Goal: Information Seeking & Learning: Learn about a topic

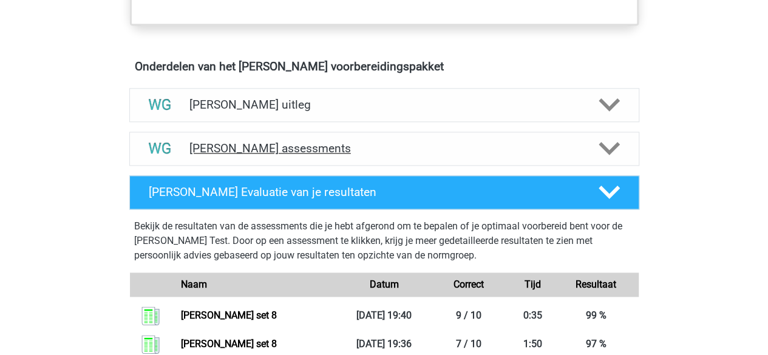
click at [288, 144] on h4 "[PERSON_NAME] assessments" at bounding box center [384, 148] width 390 height 14
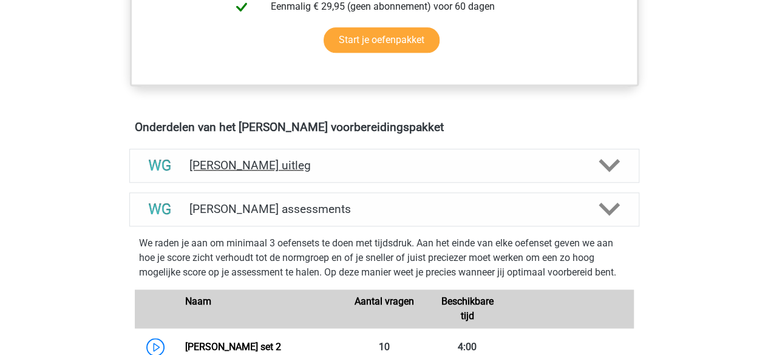
click at [277, 161] on h4 "Watson Glaser uitleg" at bounding box center [384, 165] width 390 height 14
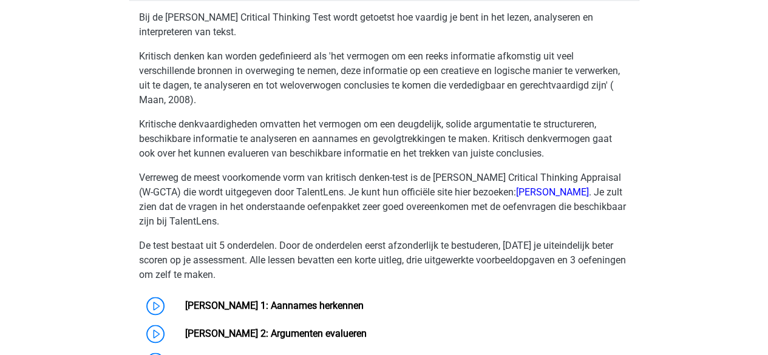
scroll to position [911, 0]
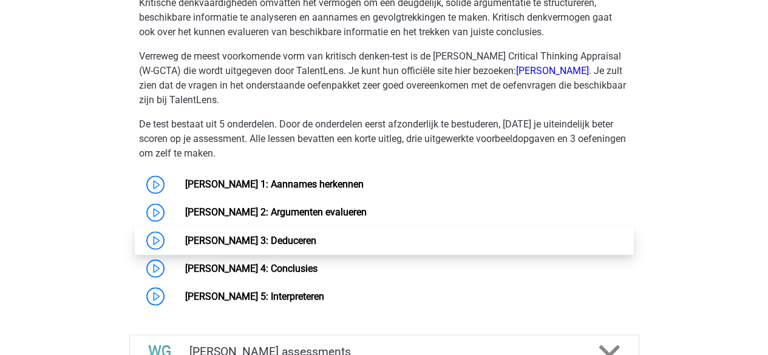
click at [280, 235] on link "Watson Glaser 3: Deduceren" at bounding box center [250, 240] width 131 height 12
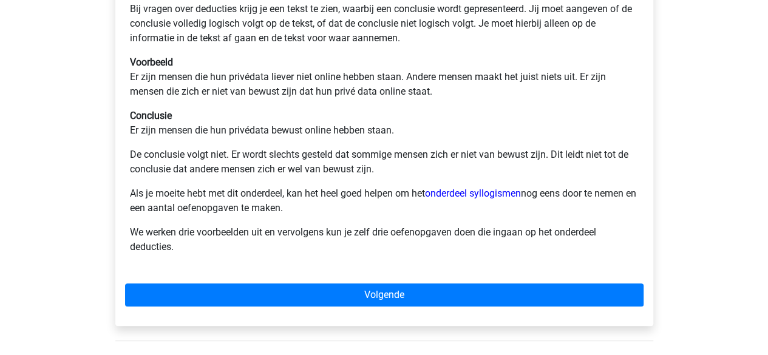
scroll to position [304, 0]
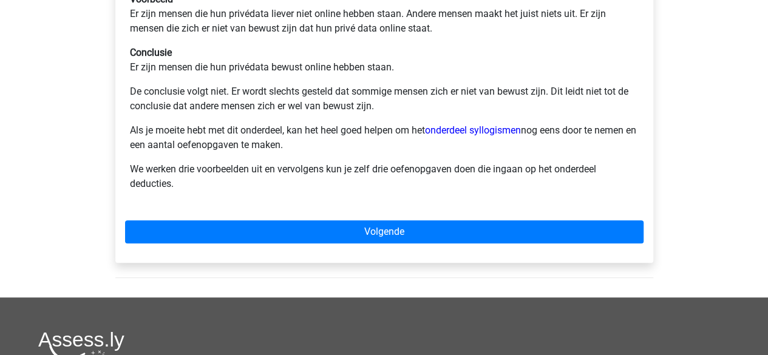
click at [457, 137] on p "Als je moeite hebt met dit onderdeel, kan het heel goed helpen om het onderdeel…" at bounding box center [384, 137] width 509 height 29
click at [469, 133] on link "onderdeel syllogismen" at bounding box center [473, 130] width 96 height 12
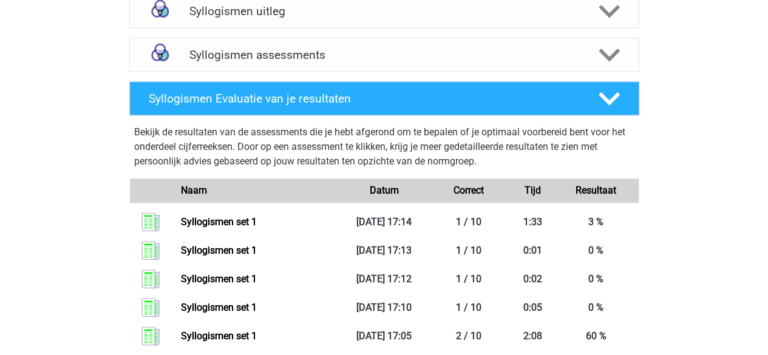
scroll to position [729, 0]
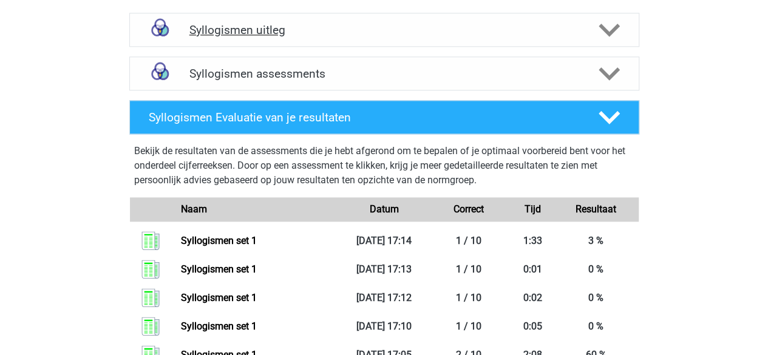
click at [280, 19] on div "Syllogismen uitleg" at bounding box center [384, 30] width 510 height 34
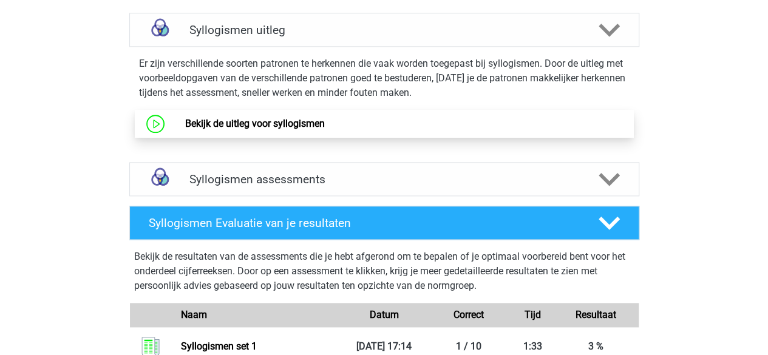
click at [302, 120] on link "Bekijk de uitleg voor syllogismen" at bounding box center [255, 124] width 140 height 12
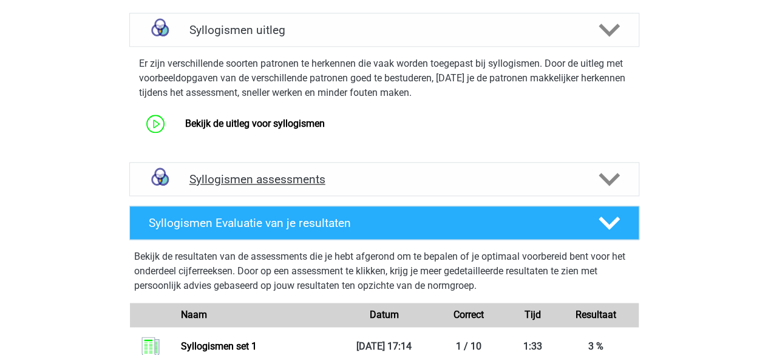
click at [281, 173] on h4 "Syllogismen assessments" at bounding box center [384, 179] width 390 height 14
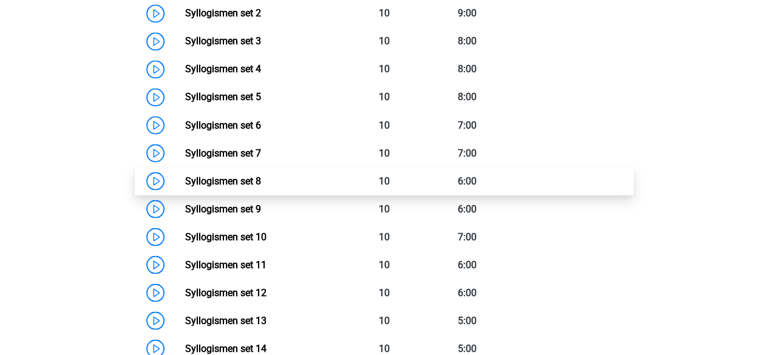
scroll to position [1093, 0]
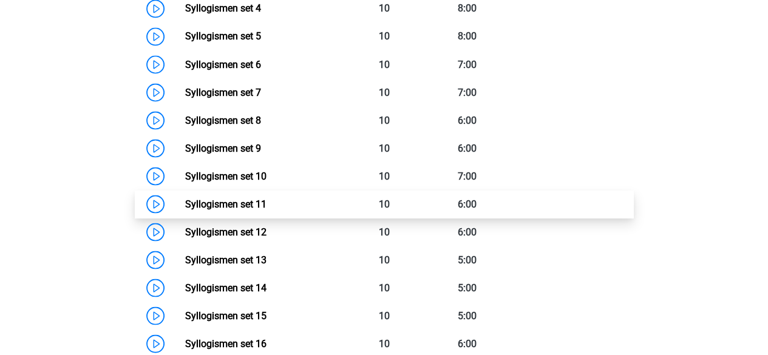
click at [239, 200] on link "Syllogismen set 11" at bounding box center [225, 204] width 81 height 12
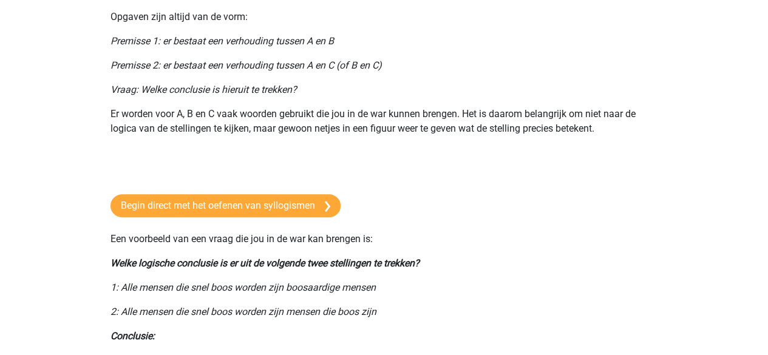
click at [339, 109] on p "Er worden voor A, B en C vaak woorden gebruikt die jou in de war kunnen brengen…" at bounding box center [384, 121] width 548 height 29
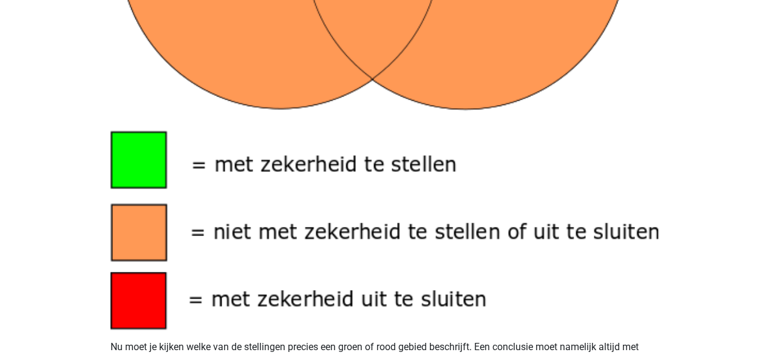
scroll to position [1275, 0]
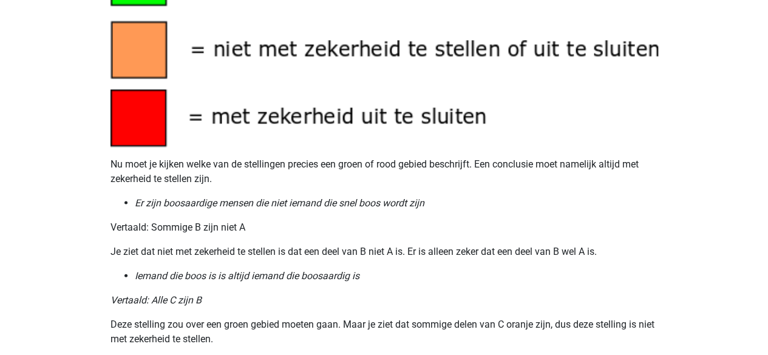
scroll to position [1153, 0]
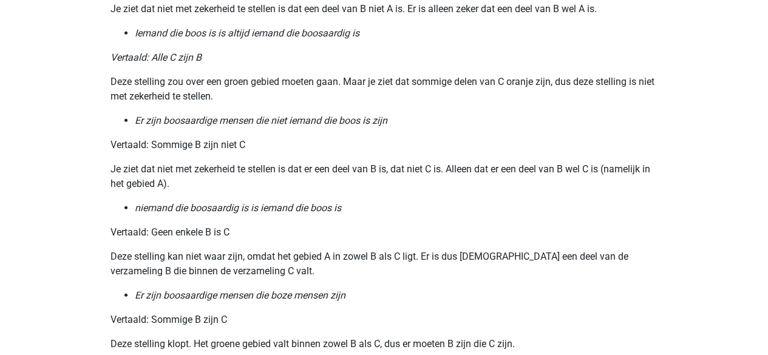
scroll to position [1518, 0]
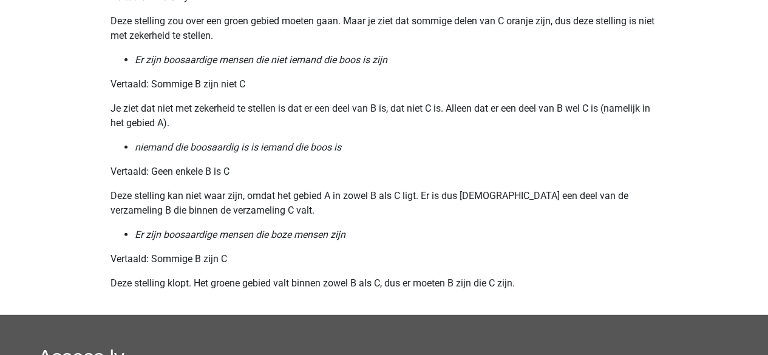
drag, startPoint x: 403, startPoint y: 185, endPoint x: 374, endPoint y: 178, distance: 29.3
click at [334, 173] on p "Vertaald: Geen enkele B is C" at bounding box center [384, 172] width 548 height 15
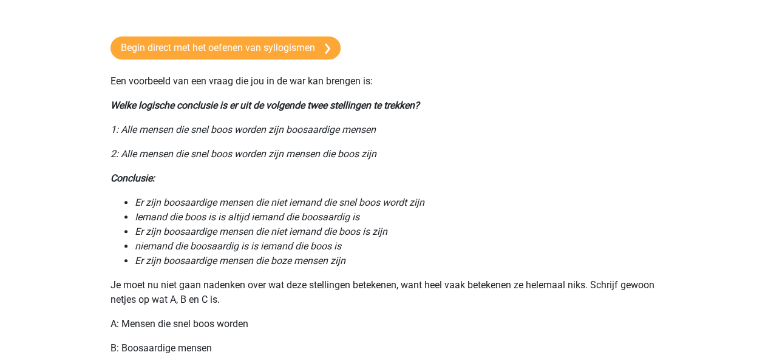
scroll to position [0, 0]
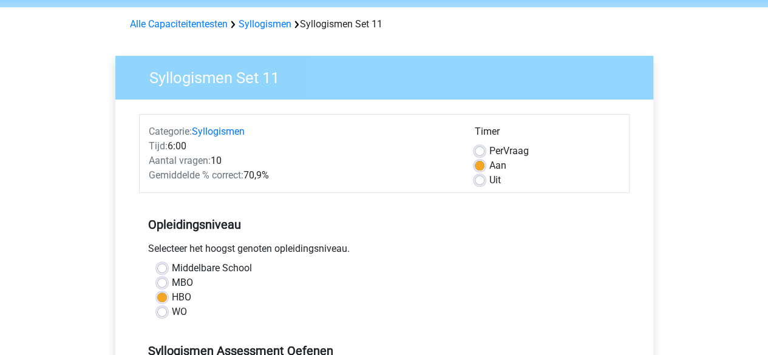
scroll to position [61, 0]
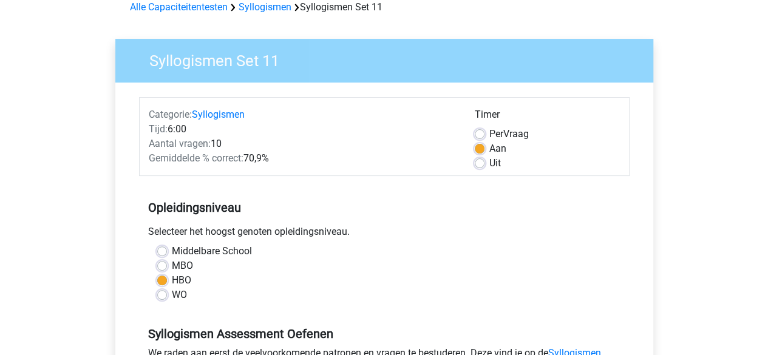
click at [492, 166] on label "Uit" at bounding box center [495, 163] width 12 height 15
click at [484, 166] on input "Uit" at bounding box center [480, 162] width 10 height 12
radio input "true"
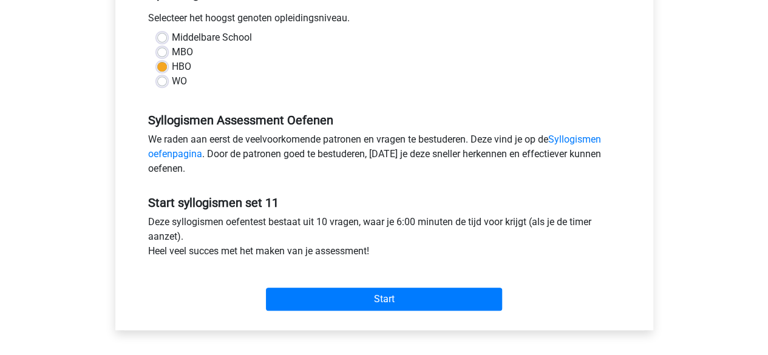
scroll to position [364, 0]
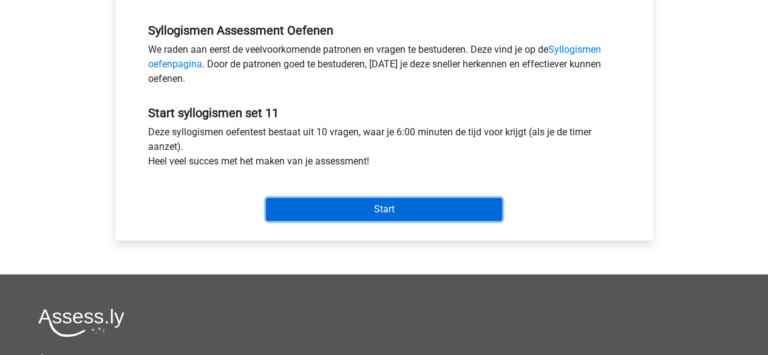
click at [362, 205] on input "Start" at bounding box center [384, 209] width 236 height 23
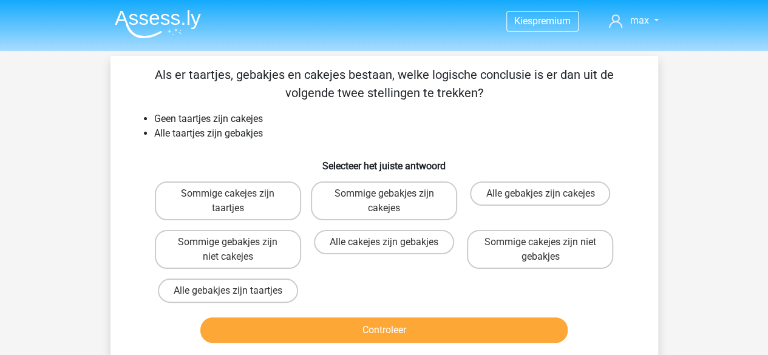
click at [29, 154] on div "Kies premium max [EMAIL_ADDRESS][DOMAIN_NAME]" at bounding box center [384, 353] width 768 height 707
click at [262, 282] on label "Alle gebakjes zijn taartjes" at bounding box center [228, 291] width 140 height 24
click at [236, 291] on input "Alle gebakjes zijn taartjes" at bounding box center [232, 295] width 8 height 8
radio input "true"
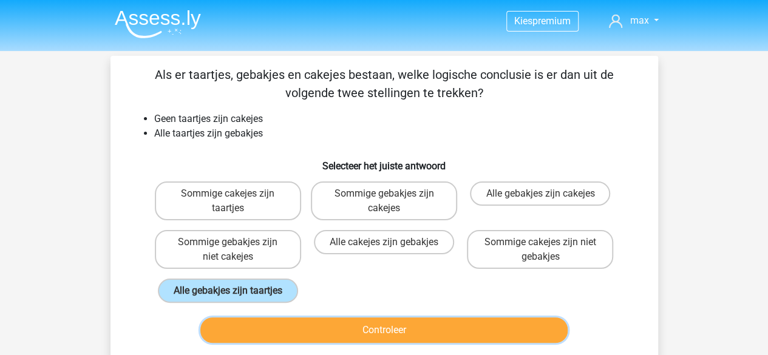
click at [353, 335] on button "Controleer" at bounding box center [383, 330] width 367 height 25
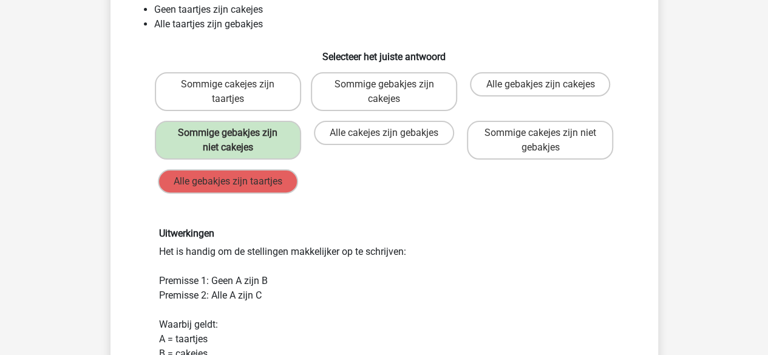
scroll to position [182, 0]
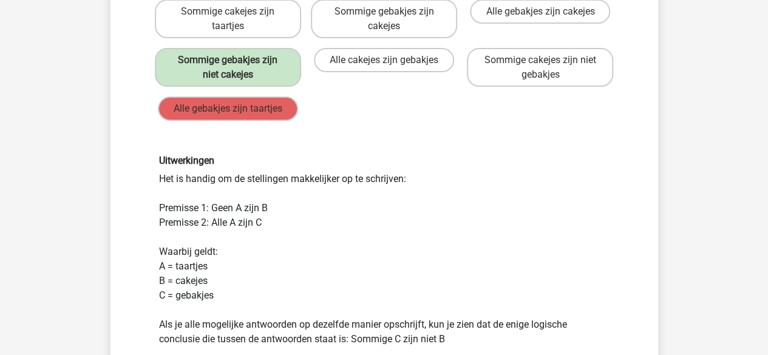
click at [100, 180] on div "Vraag 1 van de 10 Categorie: syllogismen set 11 Als er taartjes, gebakjes en ca…" at bounding box center [384, 189] width 577 height 631
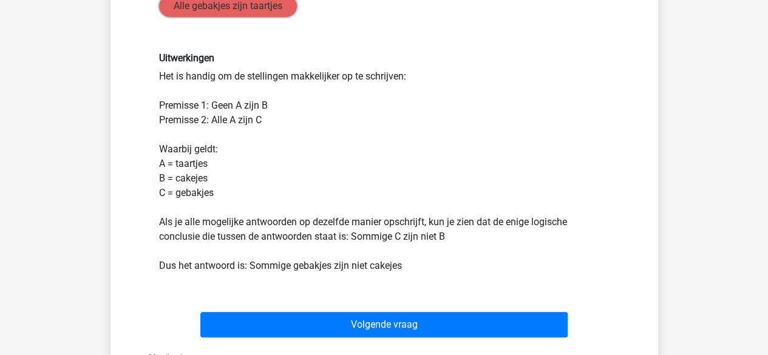
scroll to position [304, 0]
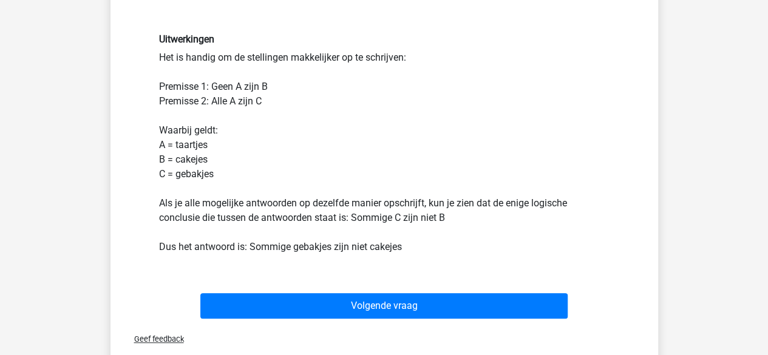
click at [102, 180] on div "Vraag 1 van de 10 Categorie: syllogismen set 11 Als er taartjes, gebakjes en ca…" at bounding box center [384, 67] width 567 height 631
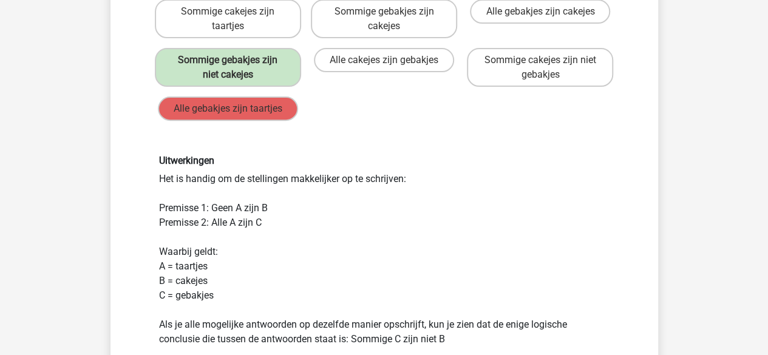
click at [101, 180] on div "Vraag 1 van de 10 Categorie: syllogismen set 11 Als er taartjes, gebakjes en ca…" at bounding box center [384, 189] width 567 height 631
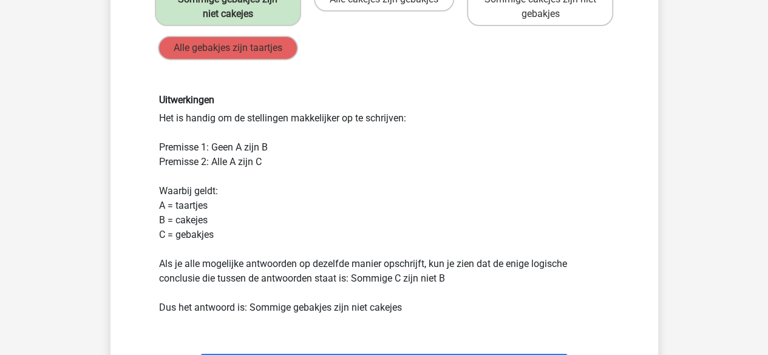
click at [127, 228] on div "Als er taartjes, gebakjes en cakejes bestaan, welke logische conclusie is er da…" at bounding box center [384, 103] width 538 height 561
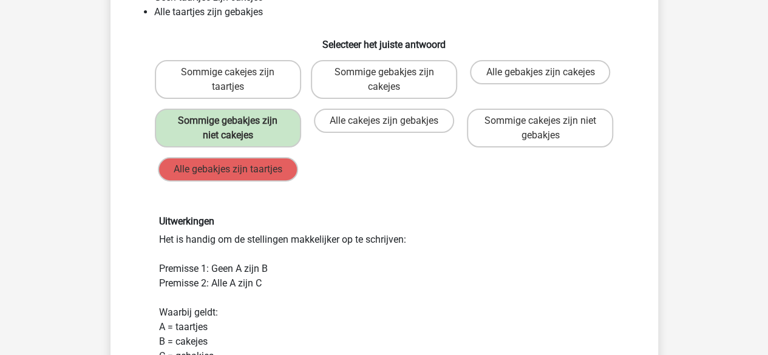
scroll to position [61, 0]
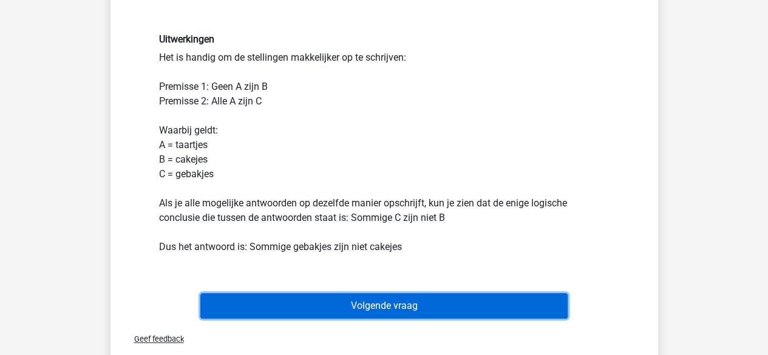
click at [378, 302] on button "Volgende vraag" at bounding box center [383, 305] width 367 height 25
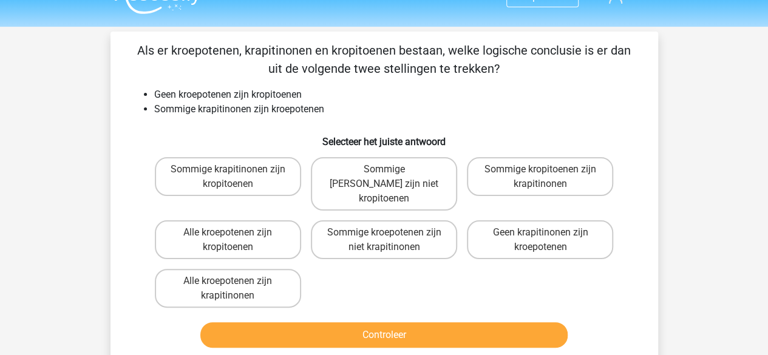
scroll to position [0, 0]
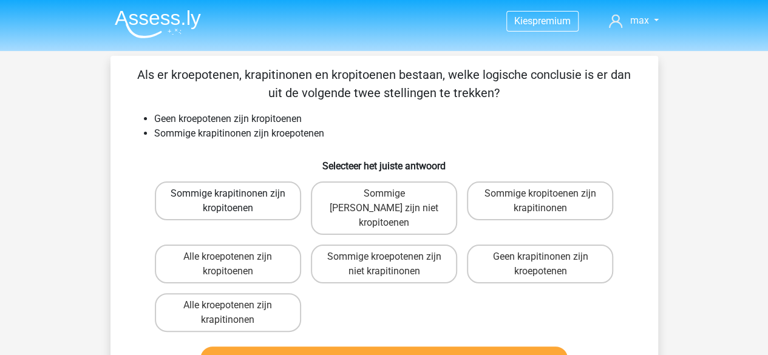
click at [200, 192] on label "Sommige krapitinonen zijn kropitoenen" at bounding box center [228, 201] width 146 height 39
click at [228, 194] on input "Sommige krapitinonen zijn kropitoenen" at bounding box center [232, 198] width 8 height 8
radio input "true"
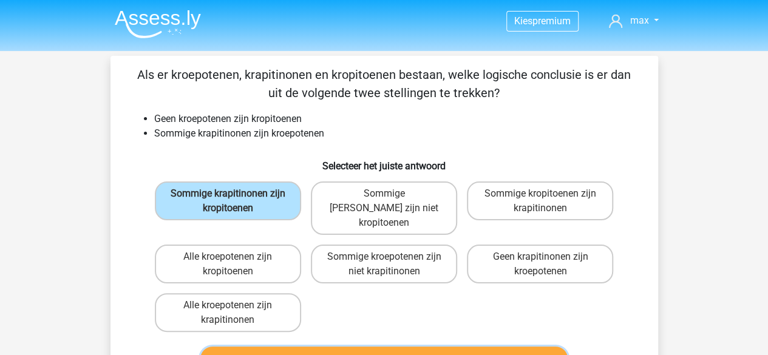
click at [381, 347] on button "Controleer" at bounding box center [383, 359] width 367 height 25
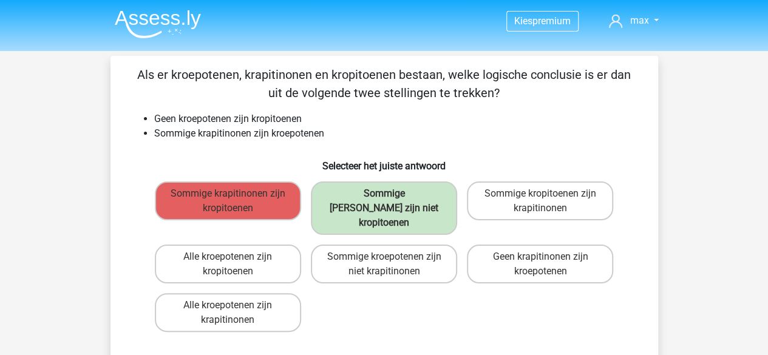
drag, startPoint x: 381, startPoint y: 336, endPoint x: 306, endPoint y: 284, distance: 91.1
click at [306, 284] on div "Sommige krapitinonen zijn kropitoenen Sommige krapitinonen zijn niet kropitoene…" at bounding box center [384, 257] width 469 height 160
click at [380, 141] on div "Als er kroepotenen, krapitinonen en kropitoenen bestaan, welke logische conclus…" at bounding box center [384, 361] width 538 height 590
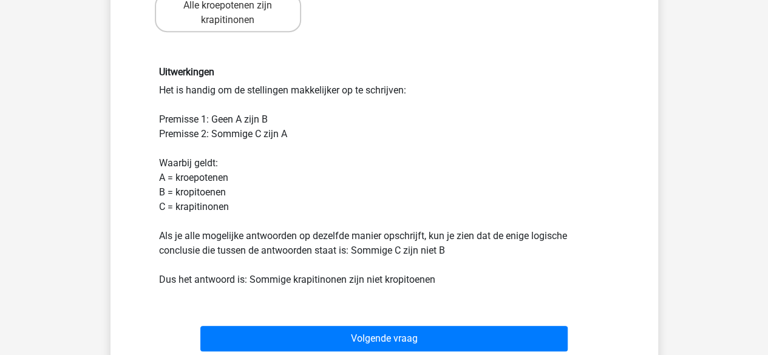
scroll to position [304, 0]
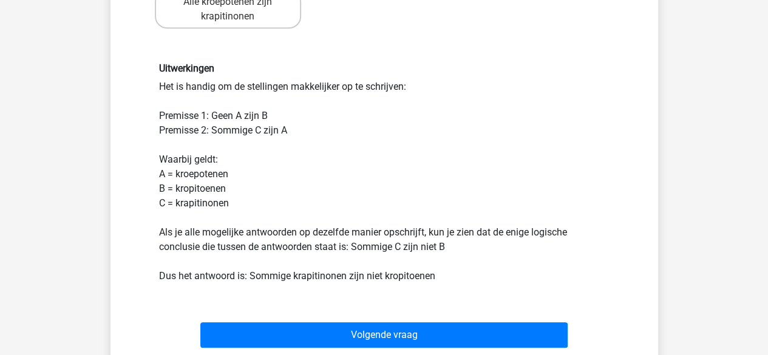
click at [412, 313] on div "Volgende vraag" at bounding box center [384, 333] width 509 height 40
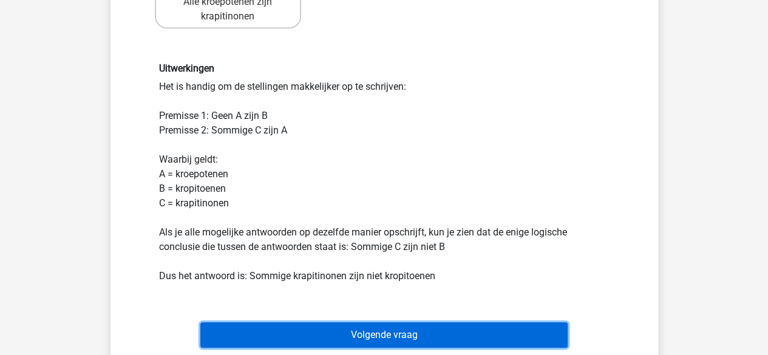
click at [401, 322] on button "Volgende vraag" at bounding box center [383, 334] width 367 height 25
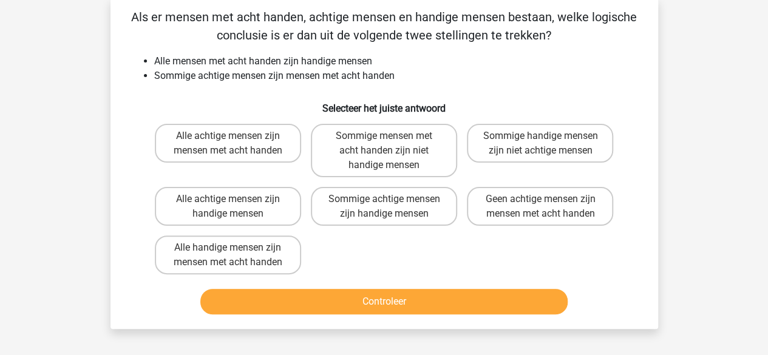
scroll to position [56, 0]
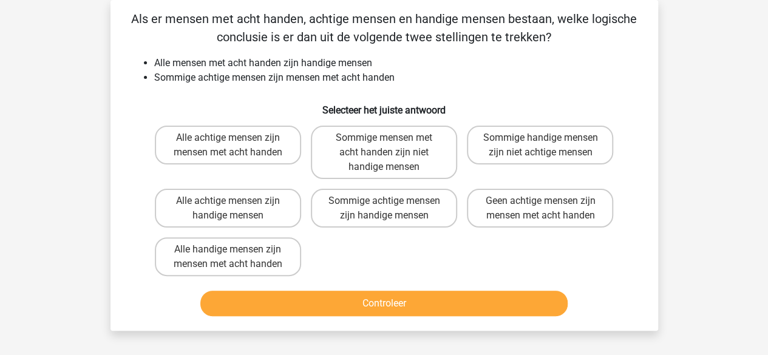
click at [122, 140] on div "Als er mensen met acht handen, achtige mensen en handige mensen bestaan, welke …" at bounding box center [384, 165] width 538 height 311
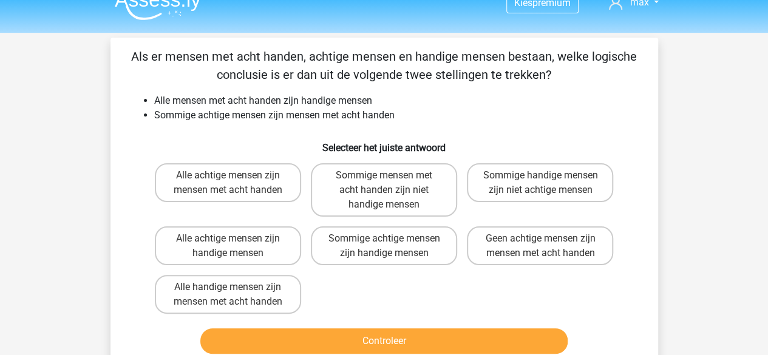
scroll to position [0, 0]
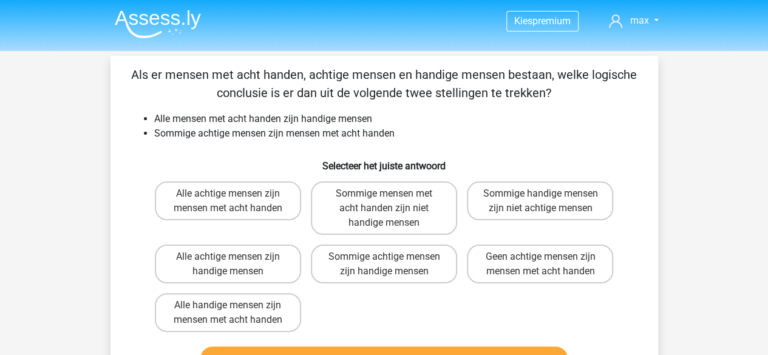
click at [121, 140] on div "Als er mensen met acht handen, achtige mensen en handige mensen bestaan, welke …" at bounding box center [384, 221] width 538 height 311
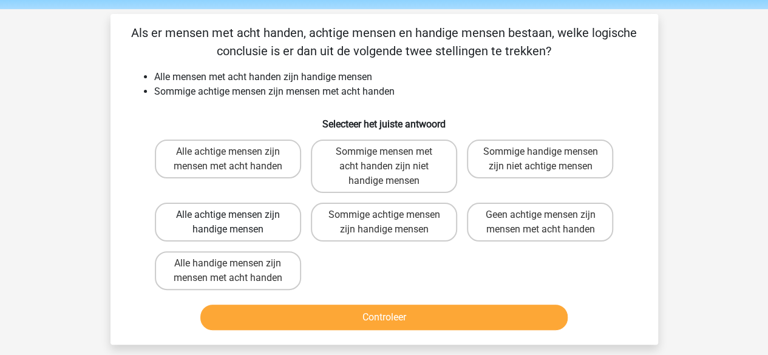
scroll to position [61, 0]
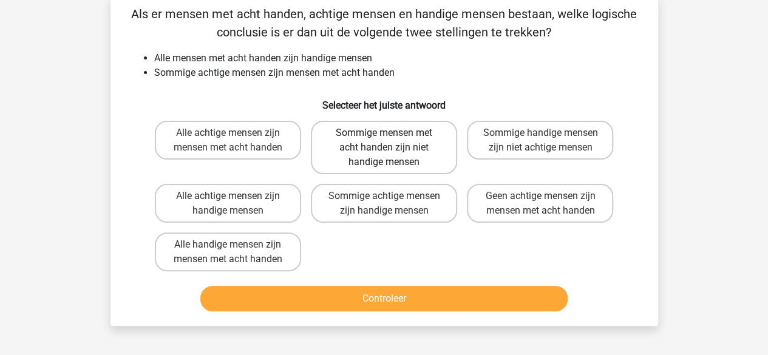
click at [381, 155] on label "Sommige mensen met acht handen zijn niet handige mensen" at bounding box center [384, 147] width 146 height 53
click at [384, 141] on input "Sommige mensen met acht handen zijn niet handige mensen" at bounding box center [388, 137] width 8 height 8
radio input "true"
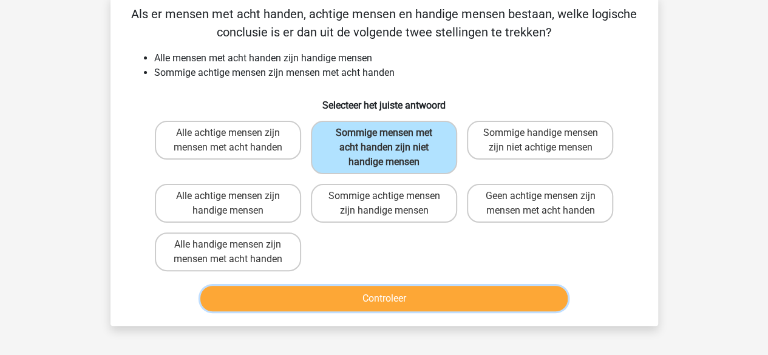
click at [412, 305] on button "Controleer" at bounding box center [383, 298] width 367 height 25
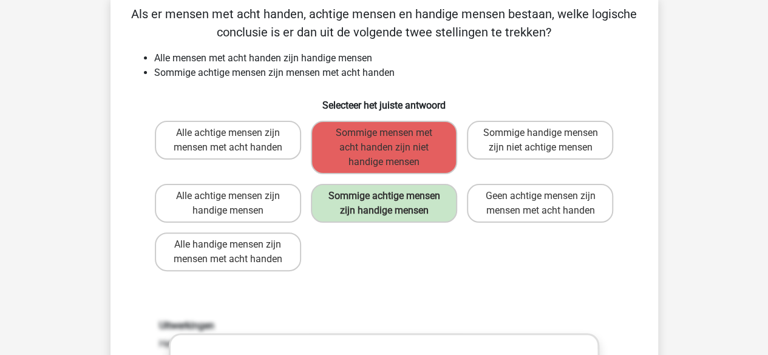
click at [398, 286] on div "Als er mensen met acht handen, achtige mensen en handige mensen bestaan, welke …" at bounding box center [384, 356] width 538 height 702
click at [398, 279] on div "Als er mensen met acht handen, achtige mensen en handige mensen bestaan, welke …" at bounding box center [384, 356] width 538 height 702
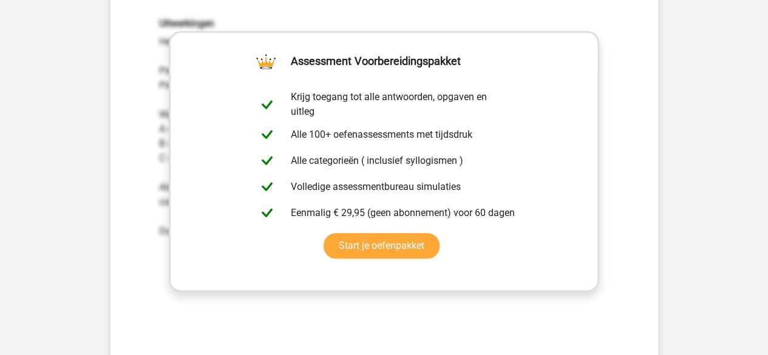
scroll to position [182, 0]
